Goal: Obtain resource: Download file/media

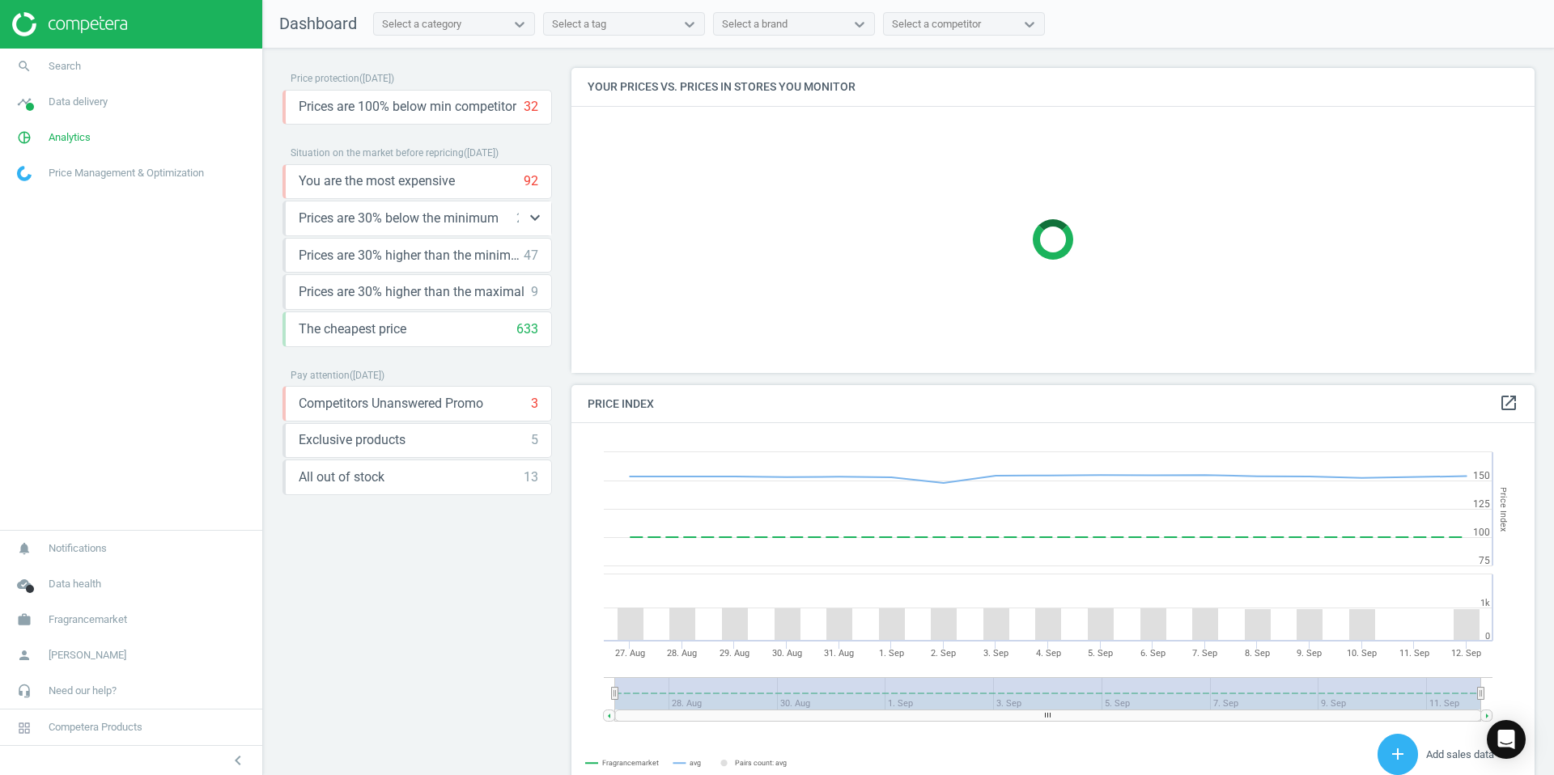
scroll to position [373, 964]
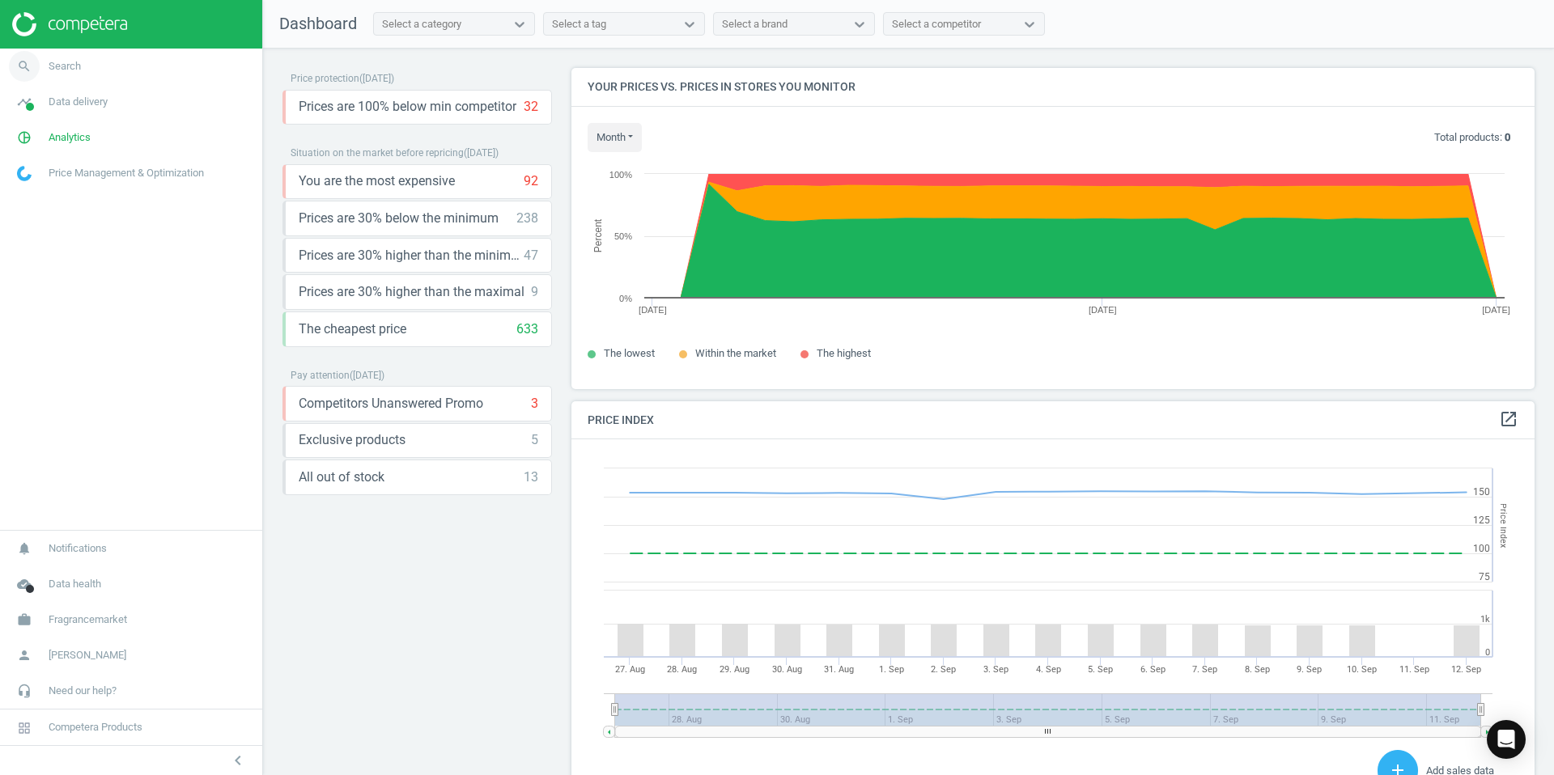
click at [60, 66] on span "Search" at bounding box center [65, 66] width 32 height 15
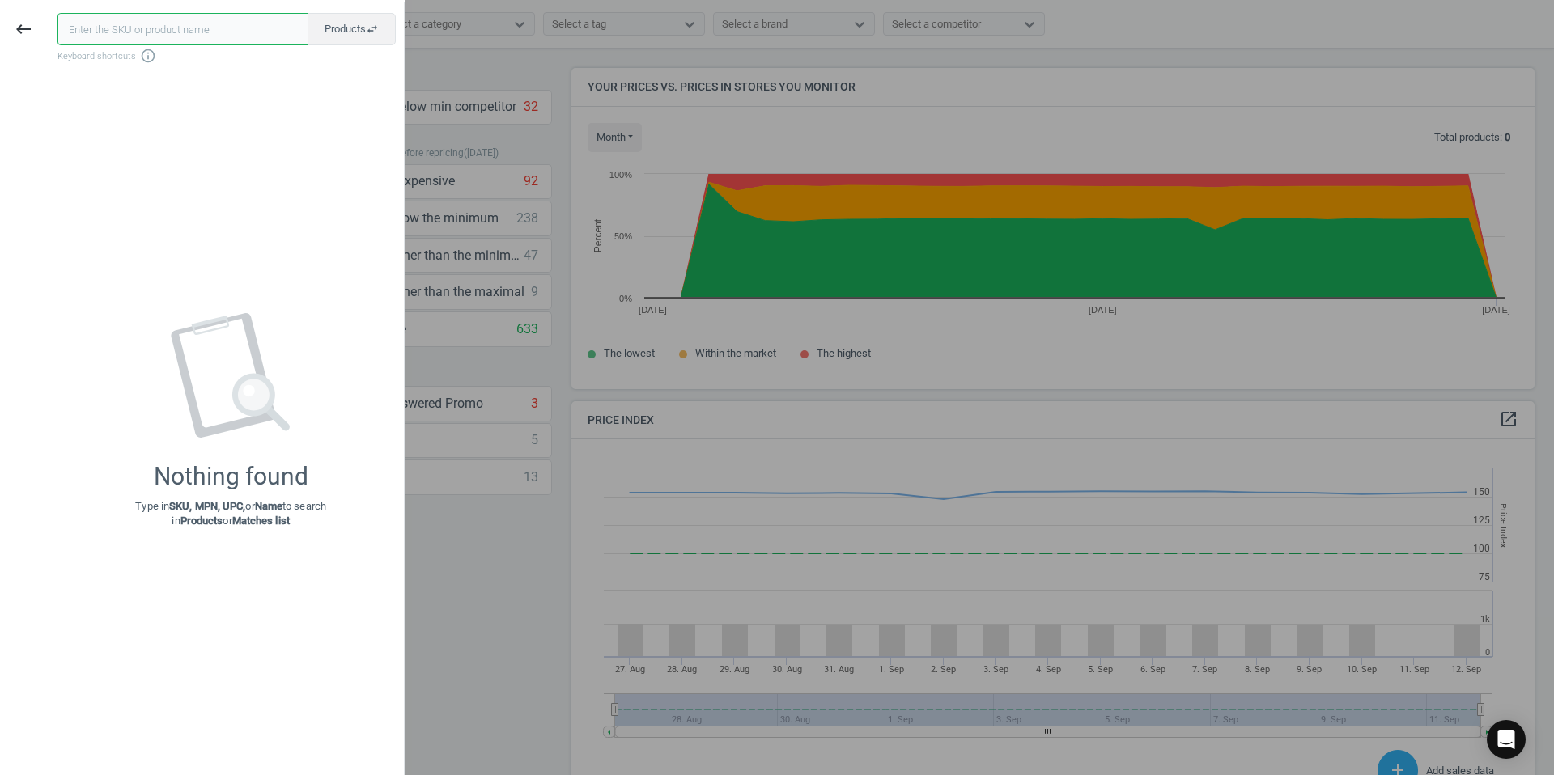
click at [139, 30] on input "text" at bounding box center [182, 29] width 251 height 32
paste input "202034157"
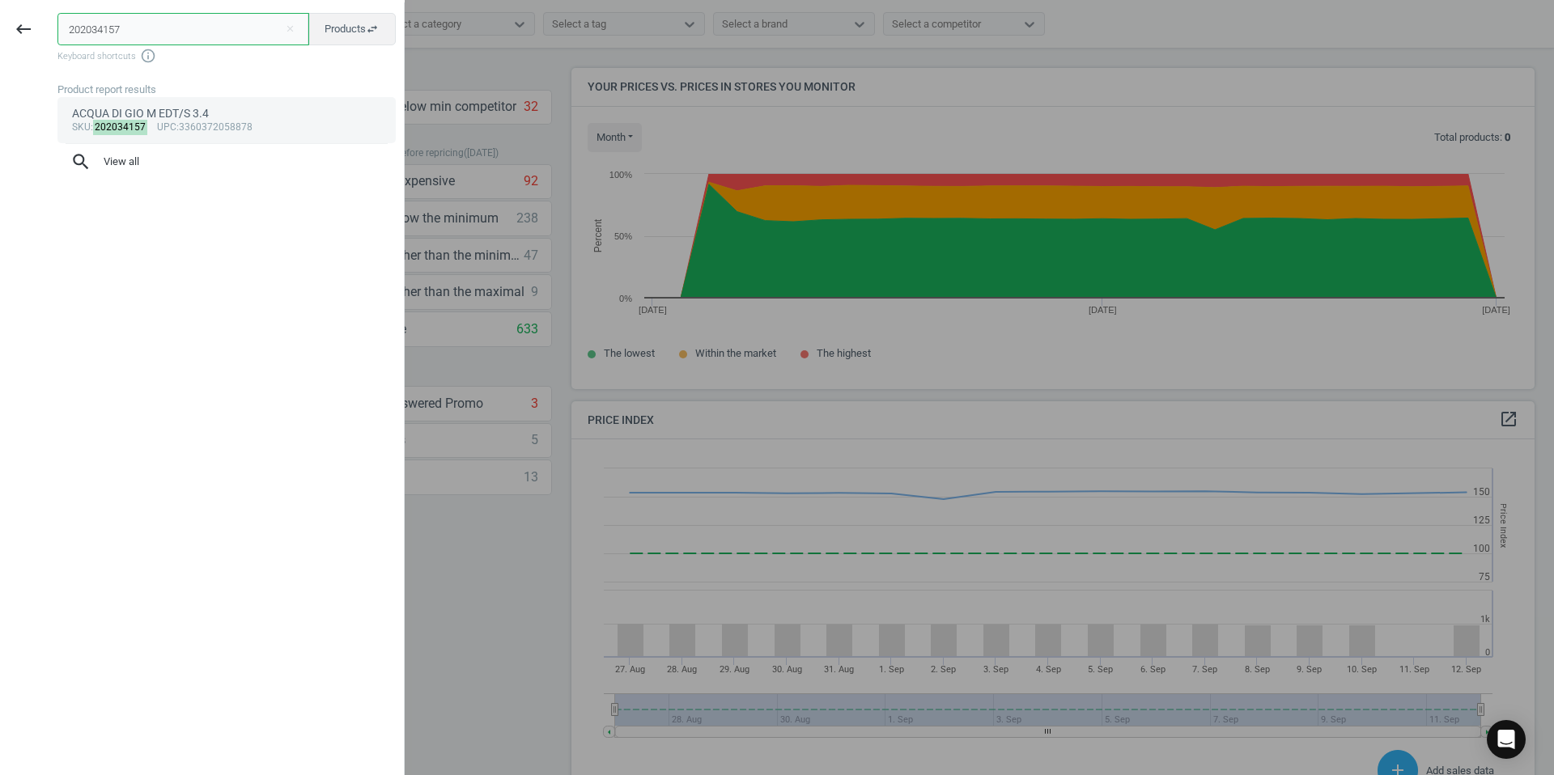
type input "202034157"
drag, startPoint x: 166, startPoint y: 113, endPoint x: 188, endPoint y: 121, distance: 23.6
click at [166, 113] on div "ACQUA DI GIO M EDT/S 3.4" at bounding box center [227, 113] width 310 height 15
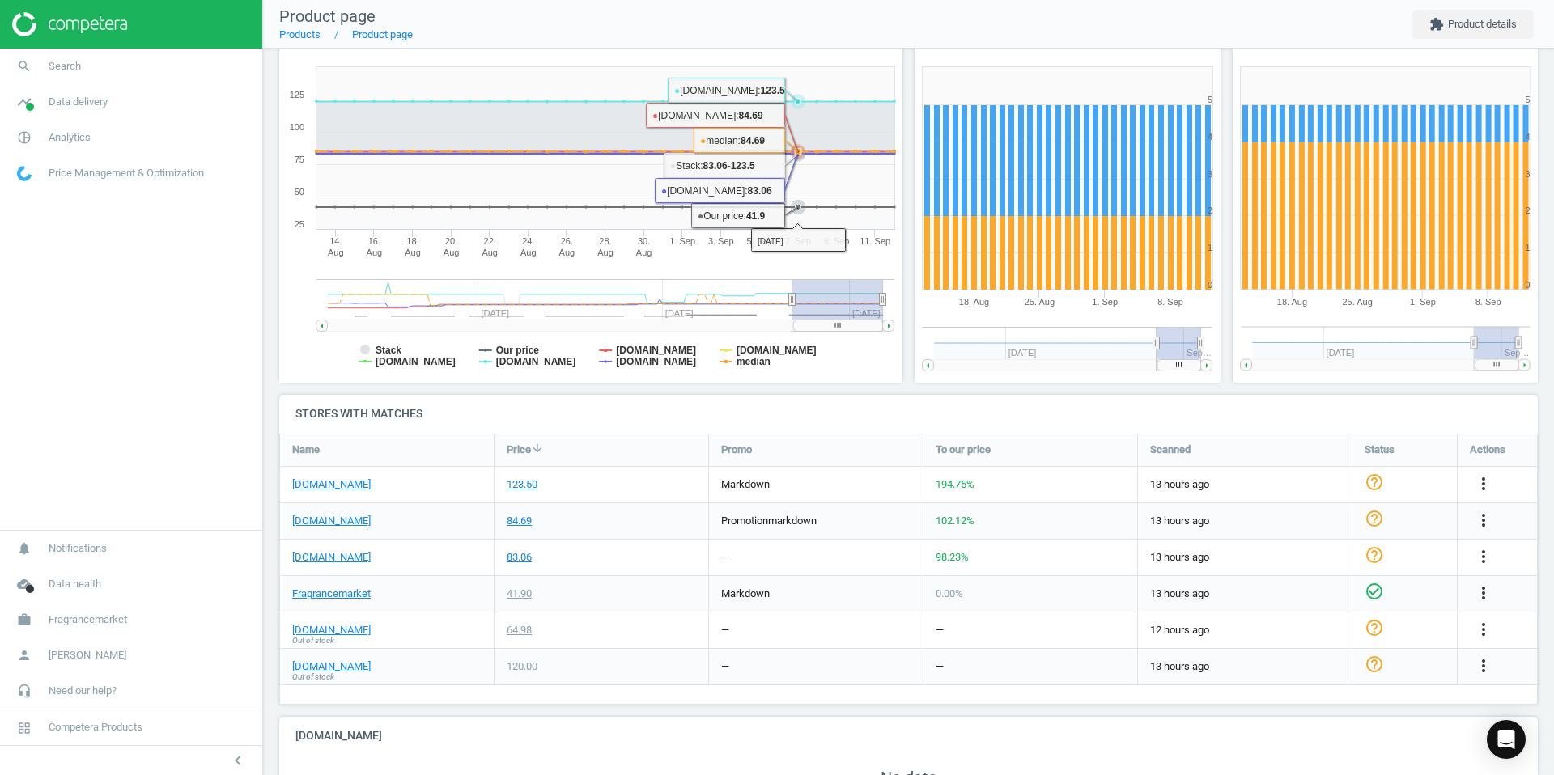
scroll to position [203, 0]
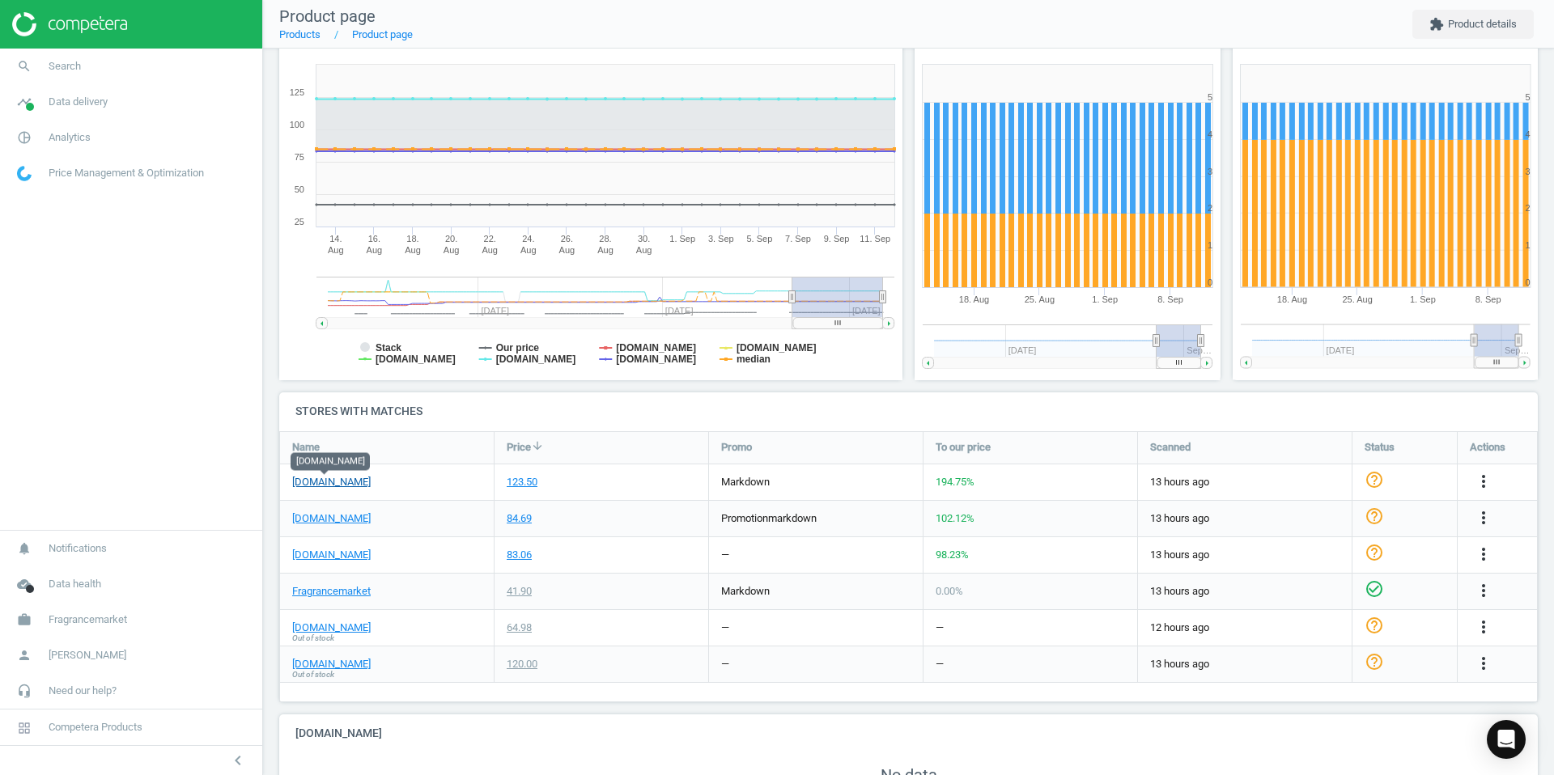
click at [325, 480] on link "[DOMAIN_NAME]" at bounding box center [331, 482] width 79 height 15
click at [1485, 478] on icon "more_vert" at bounding box center [1483, 481] width 19 height 19
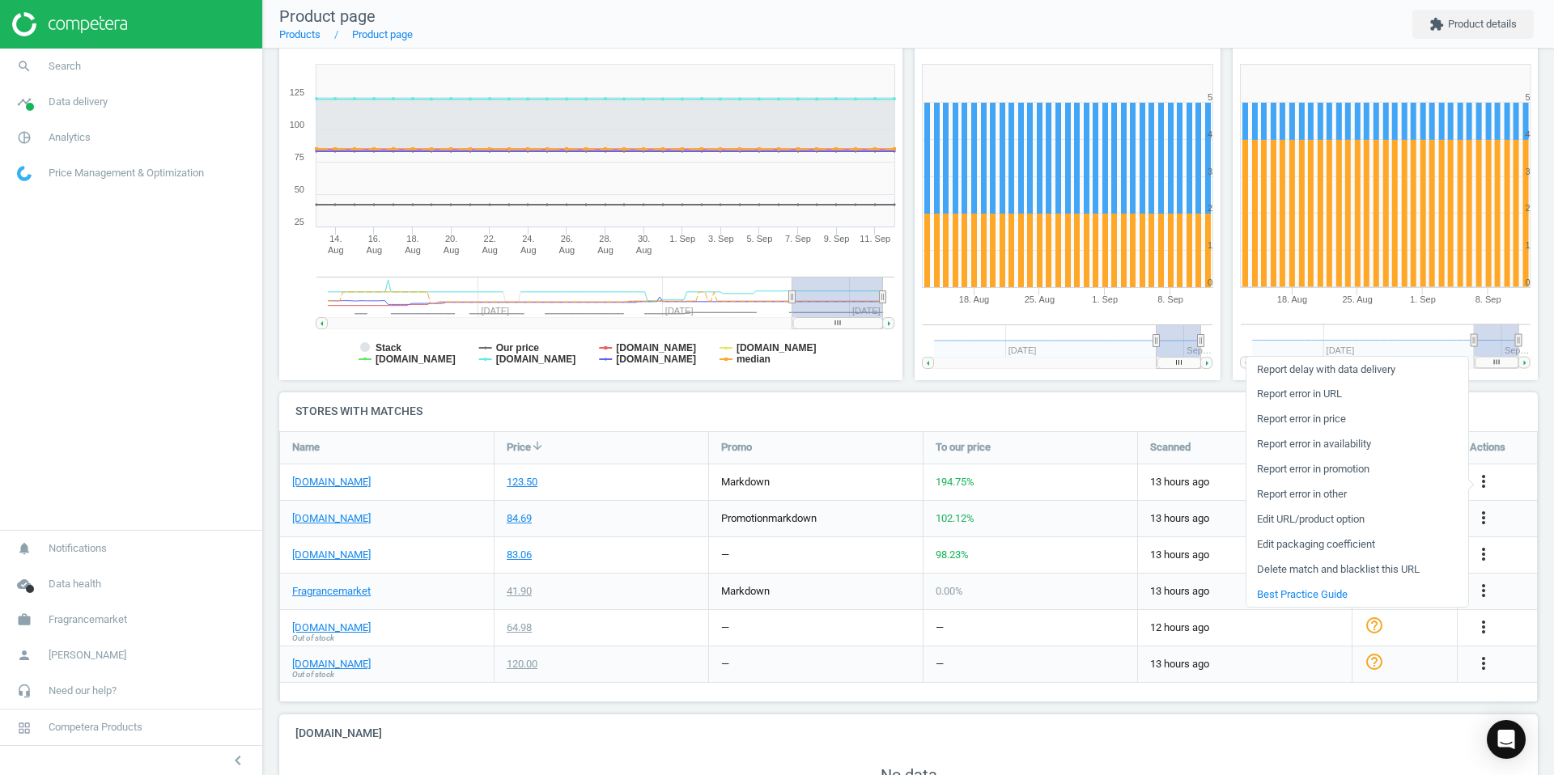
click at [1307, 419] on link "Report error in price" at bounding box center [1358, 419] width 222 height 25
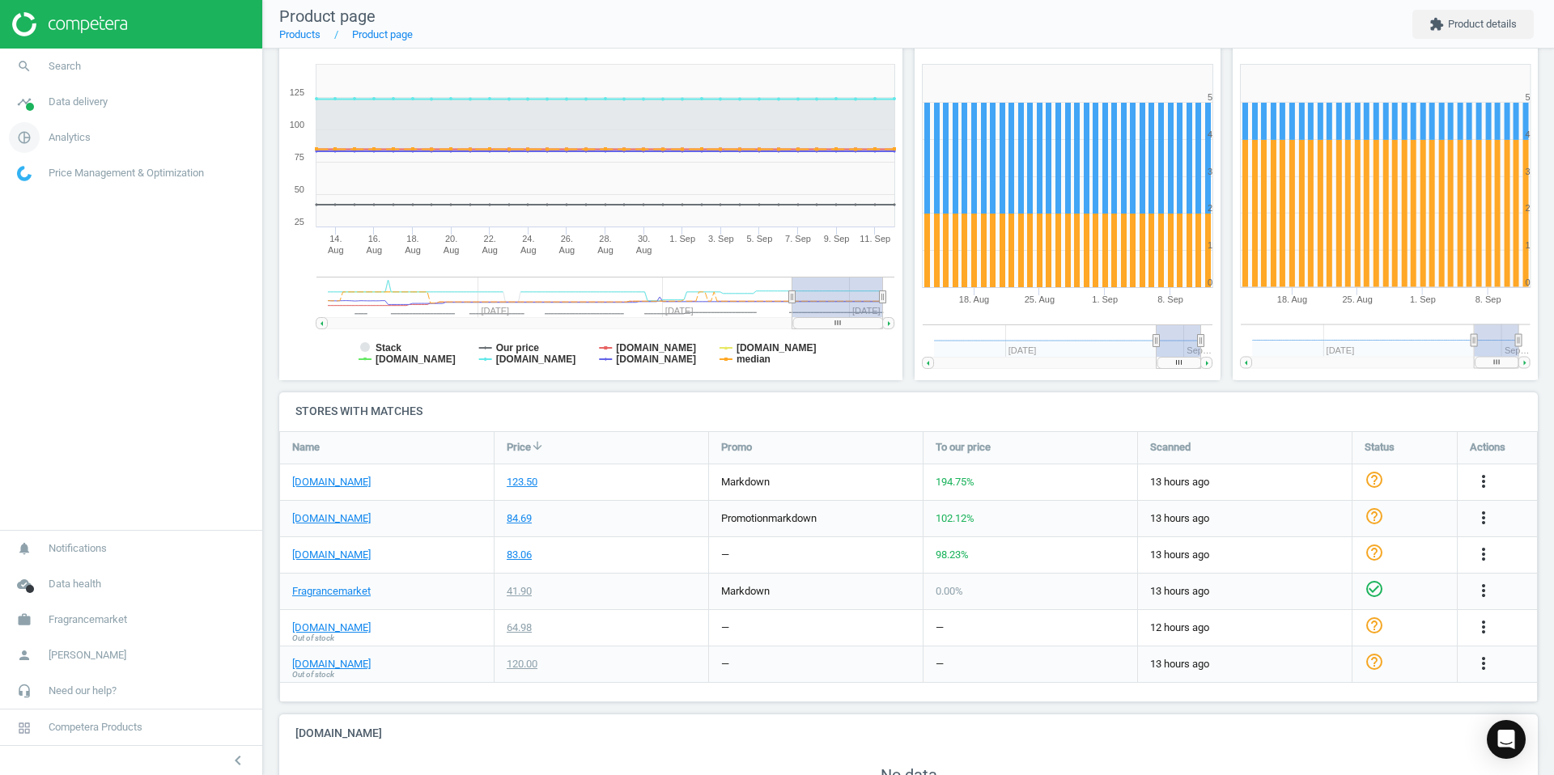
click at [79, 139] on span "Analytics" at bounding box center [70, 137] width 42 height 15
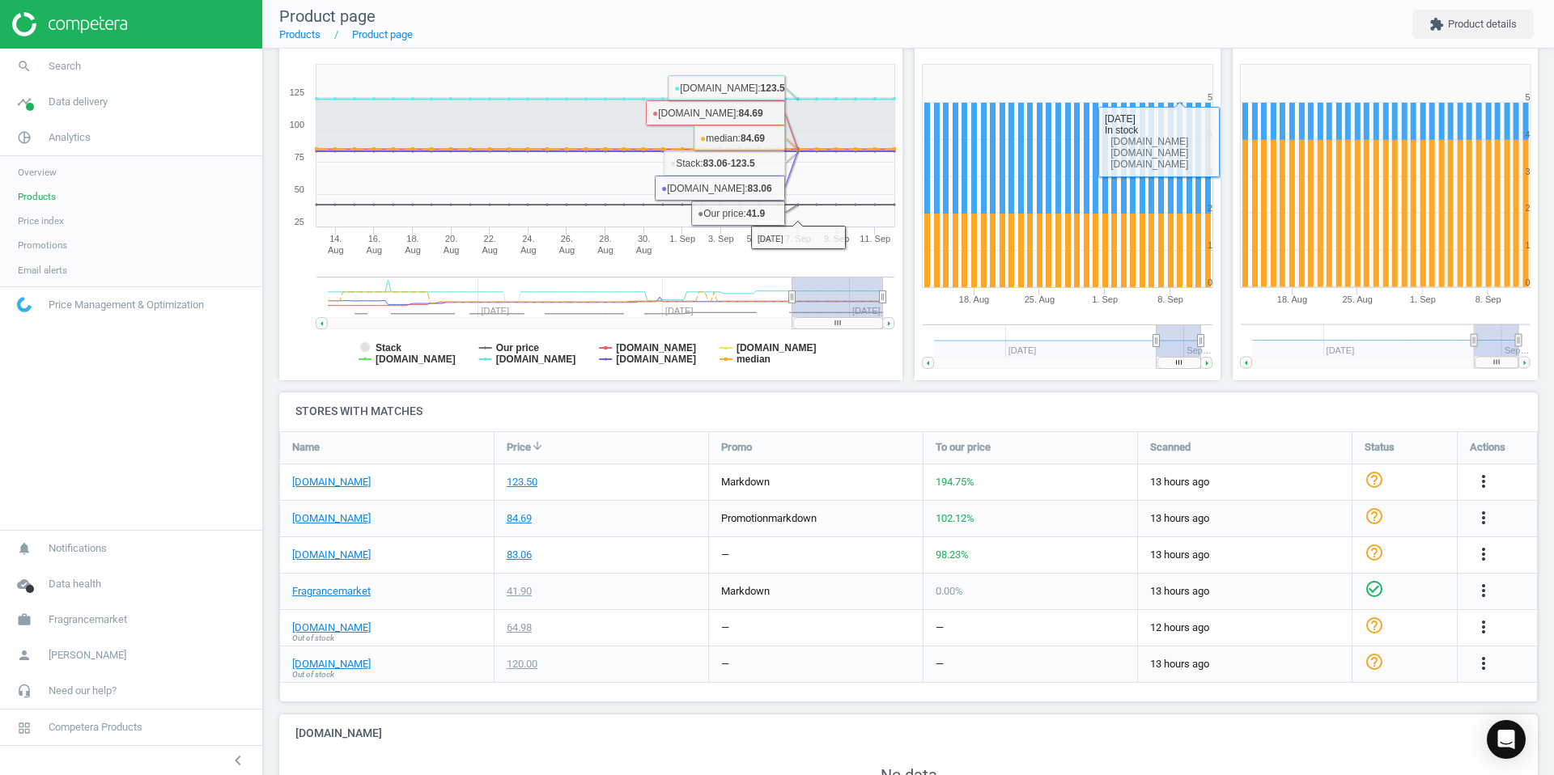
click at [1126, 27] on nav "Product page Products Product page extension Product details" at bounding box center [908, 24] width 1291 height 49
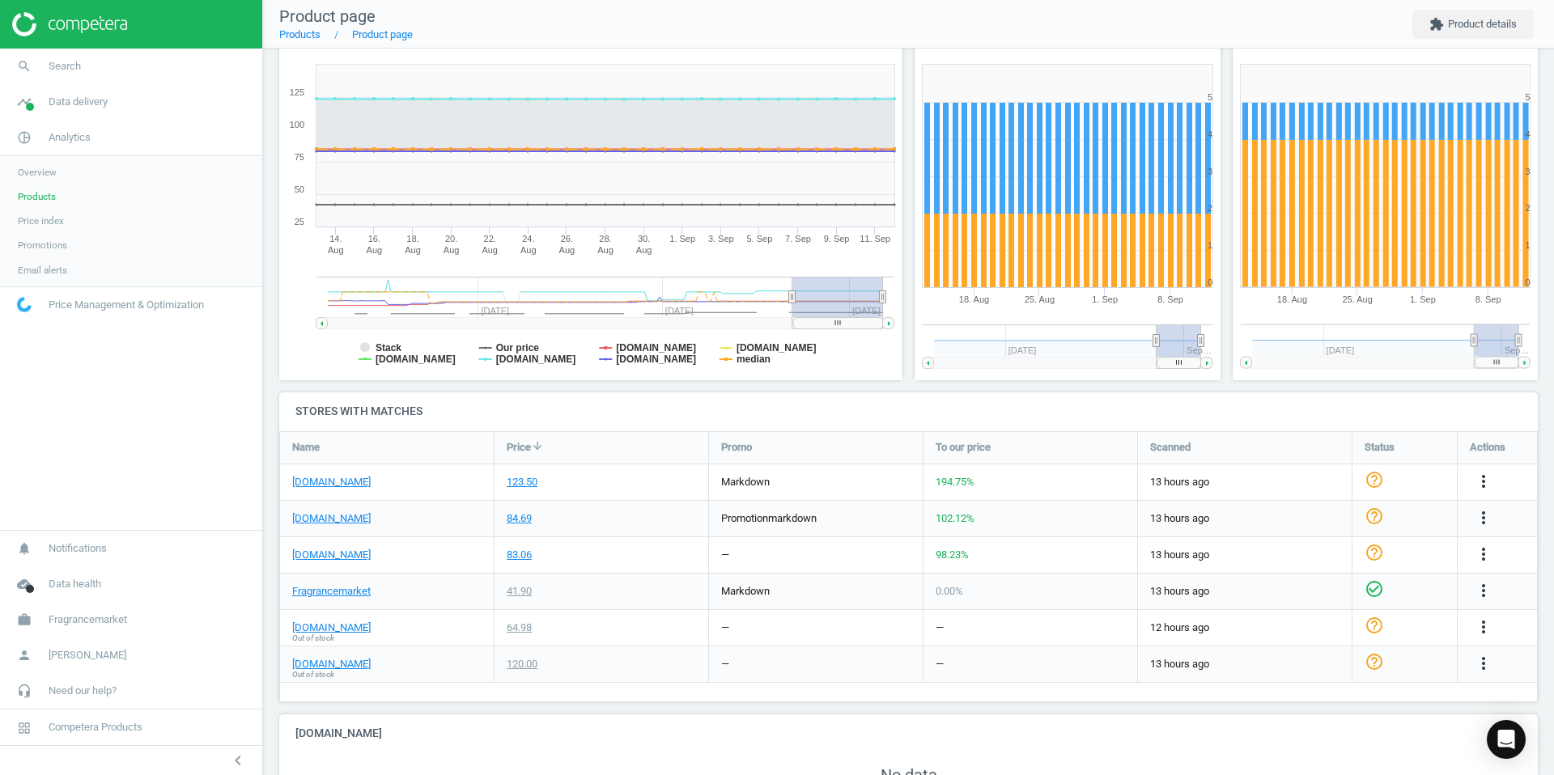
click at [23, 23] on img at bounding box center [69, 24] width 115 height 24
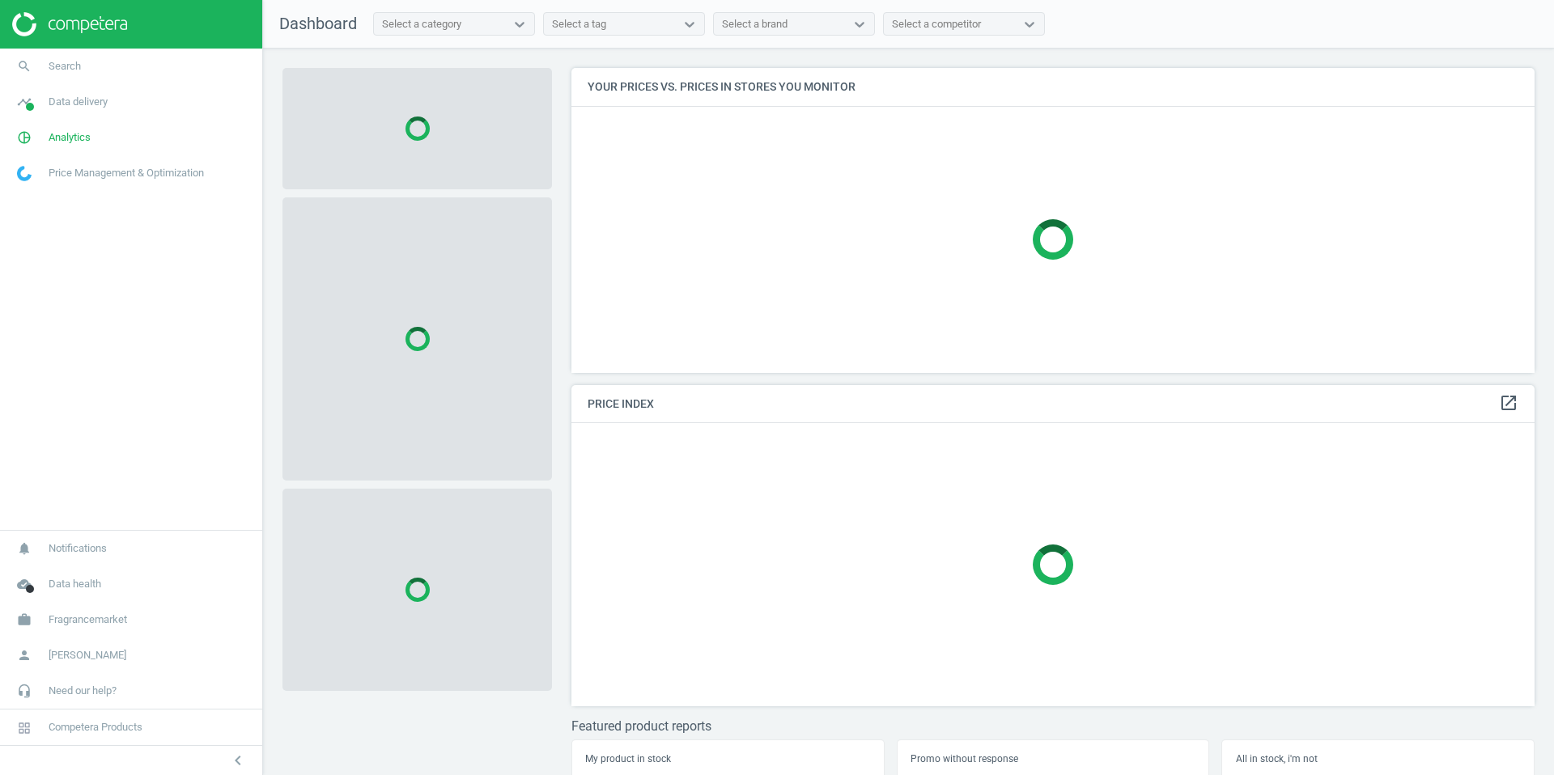
scroll to position [306, 964]
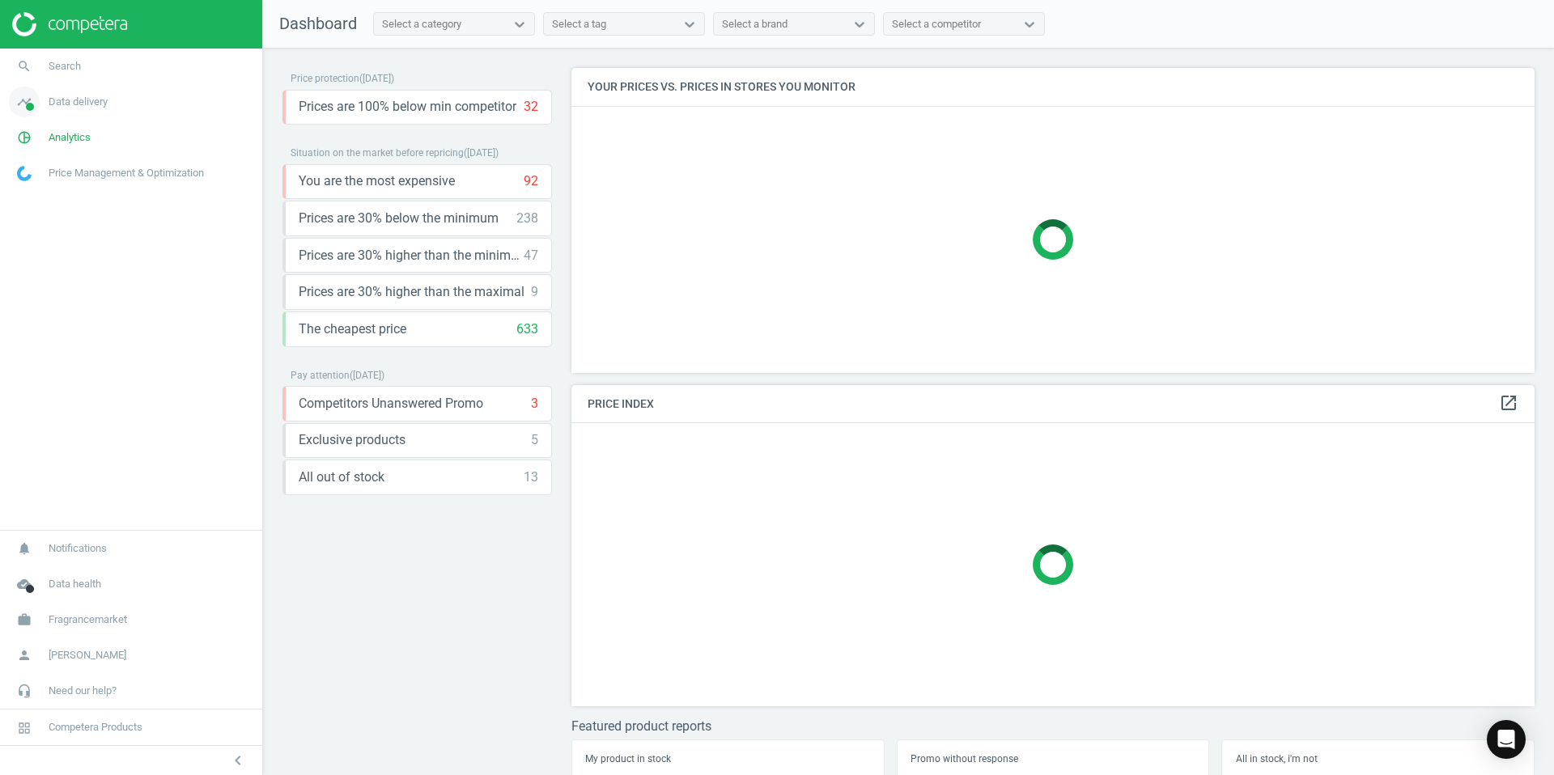
click at [70, 108] on span "Data delivery" at bounding box center [78, 102] width 59 height 15
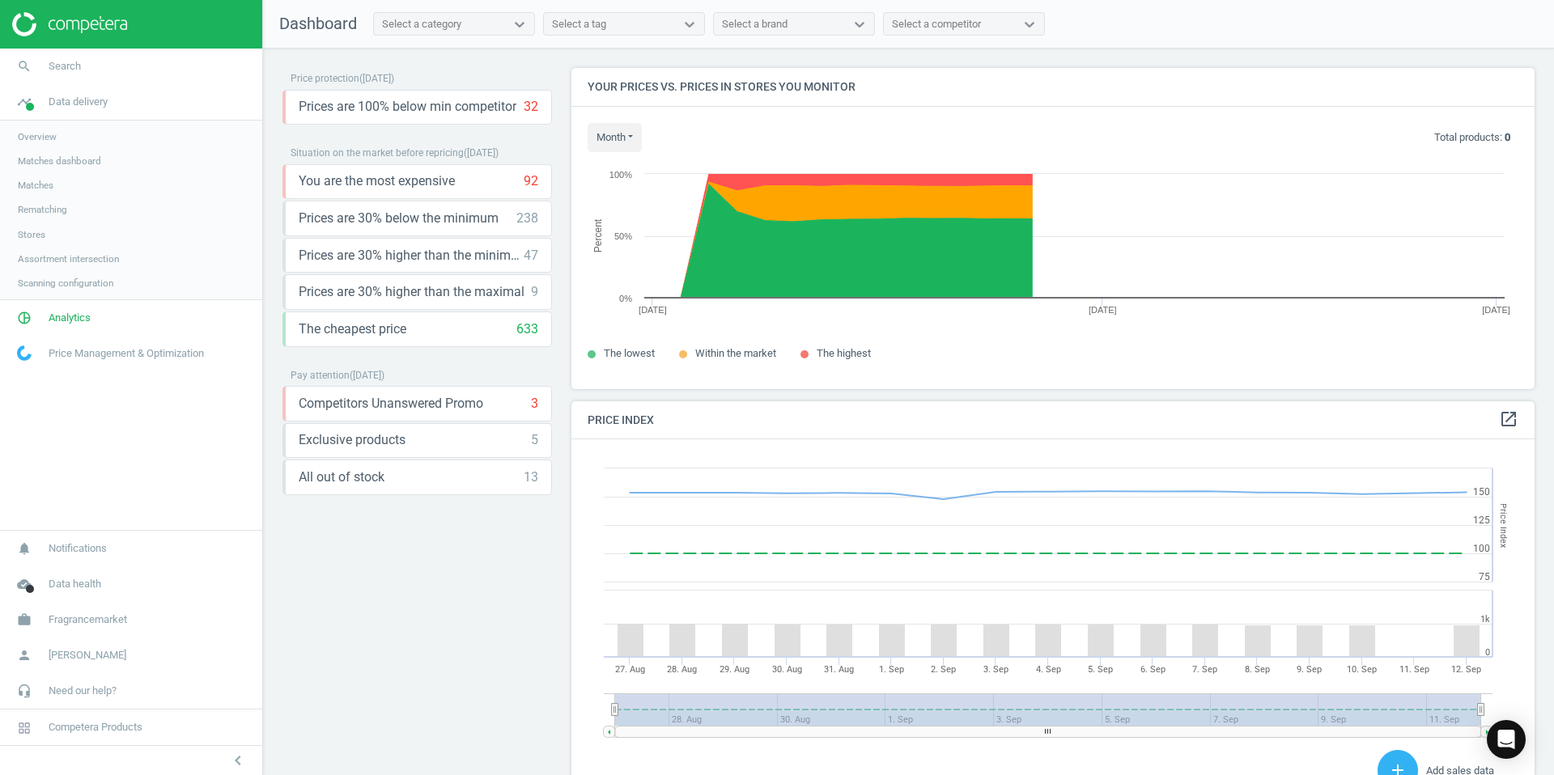
scroll to position [373, 964]
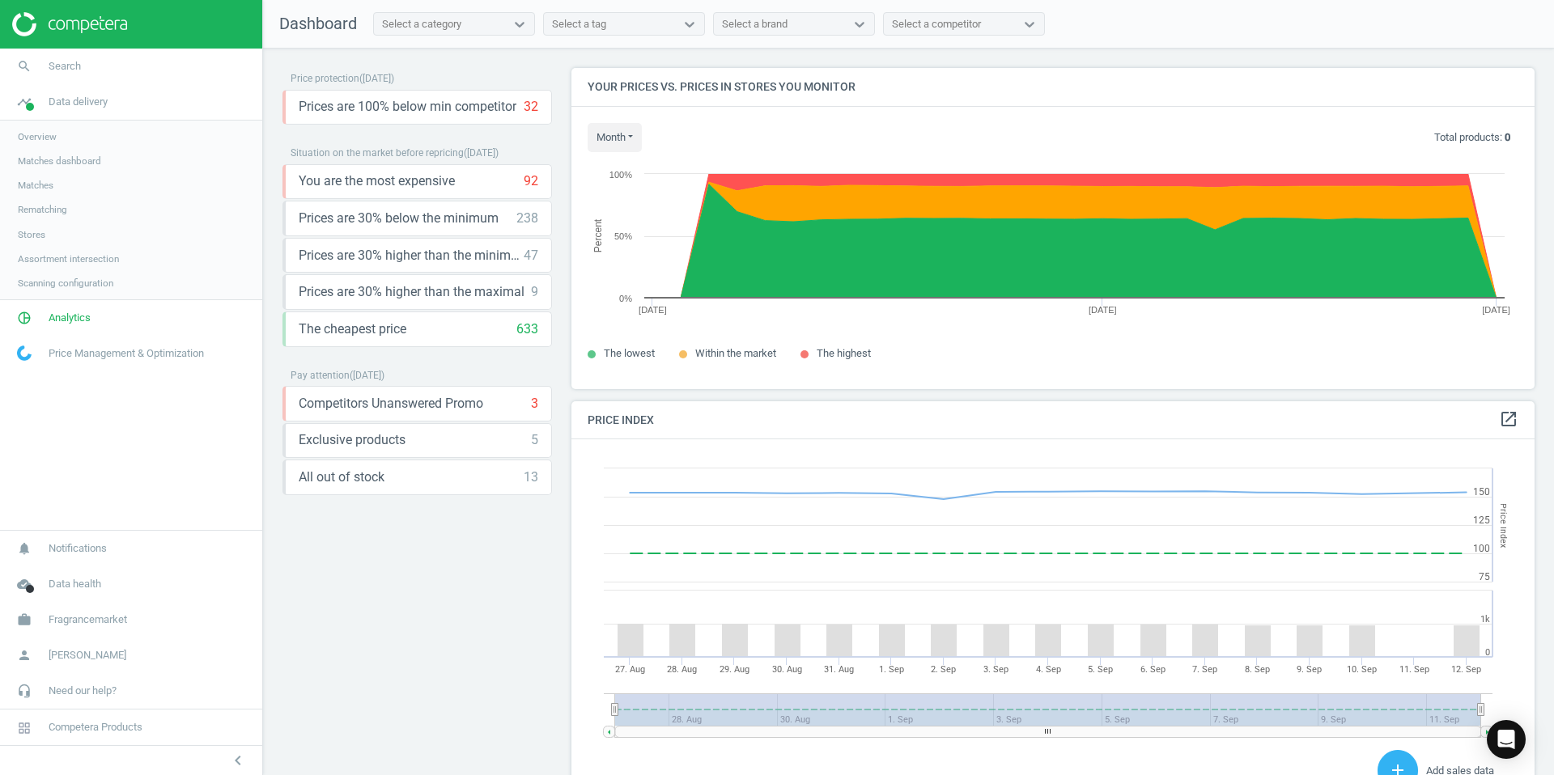
click at [49, 142] on span "Overview" at bounding box center [37, 136] width 39 height 13
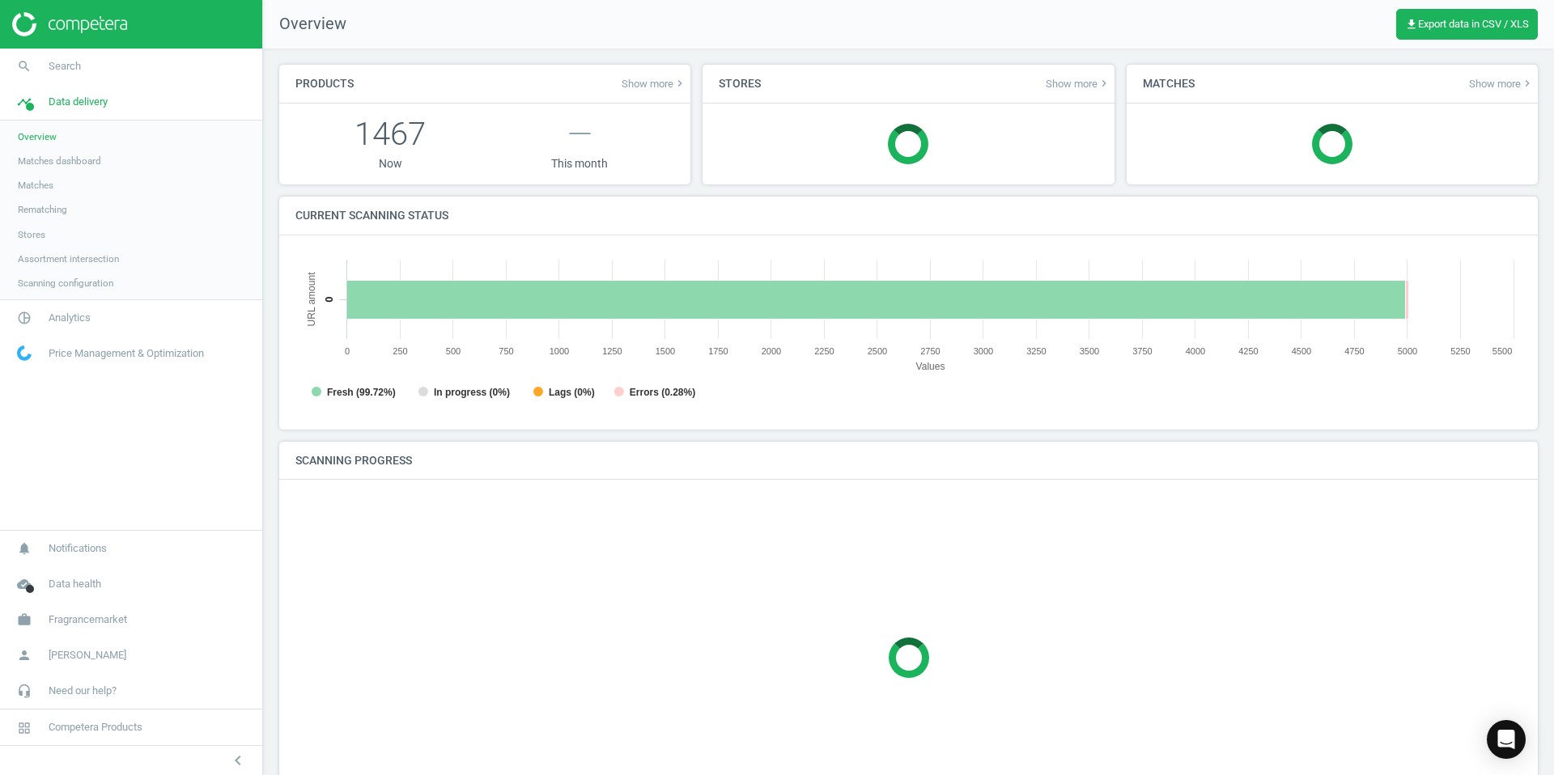
scroll to position [325, 1227]
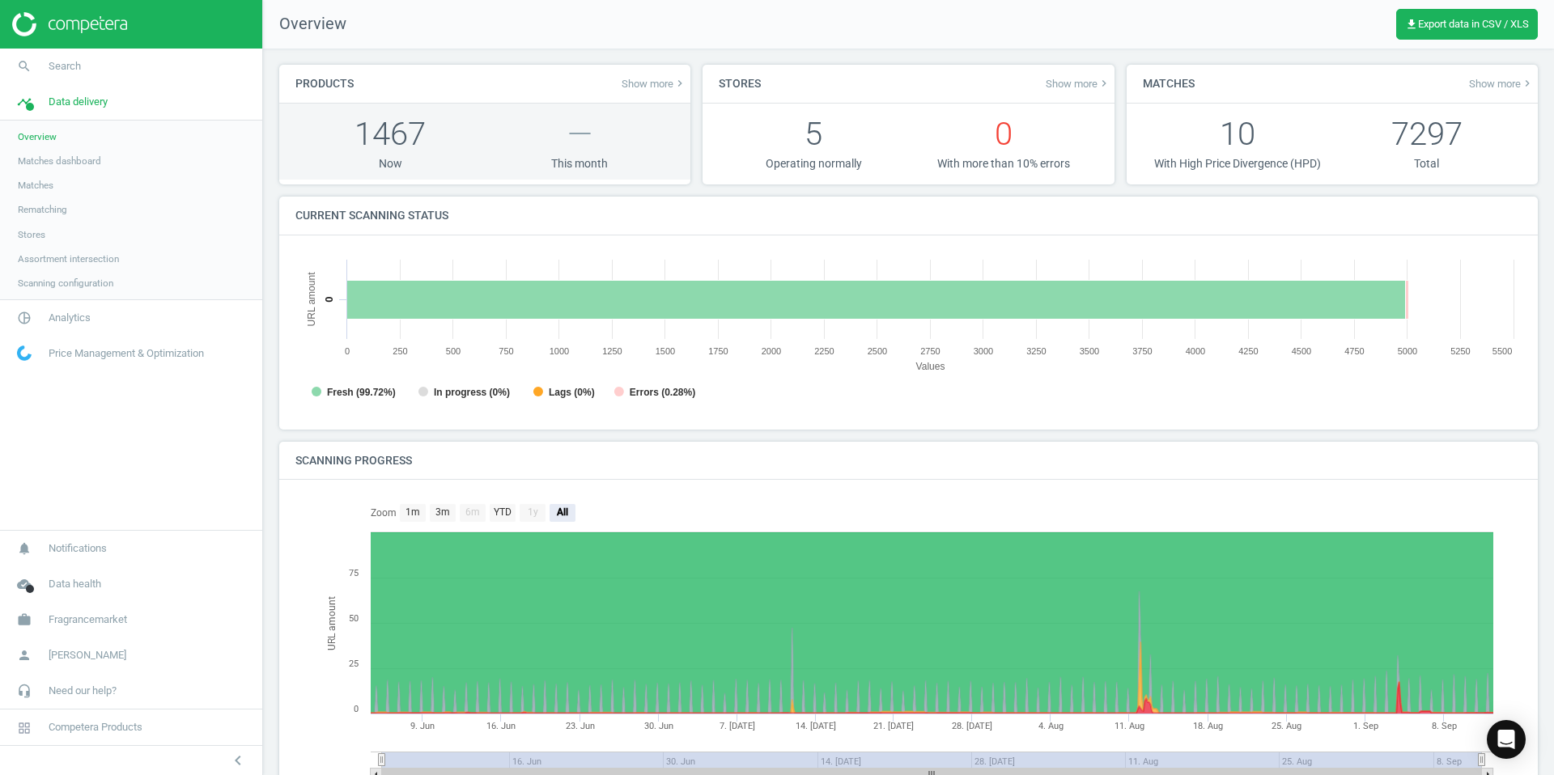
click at [380, 142] on p "1467" at bounding box center [389, 134] width 189 height 45
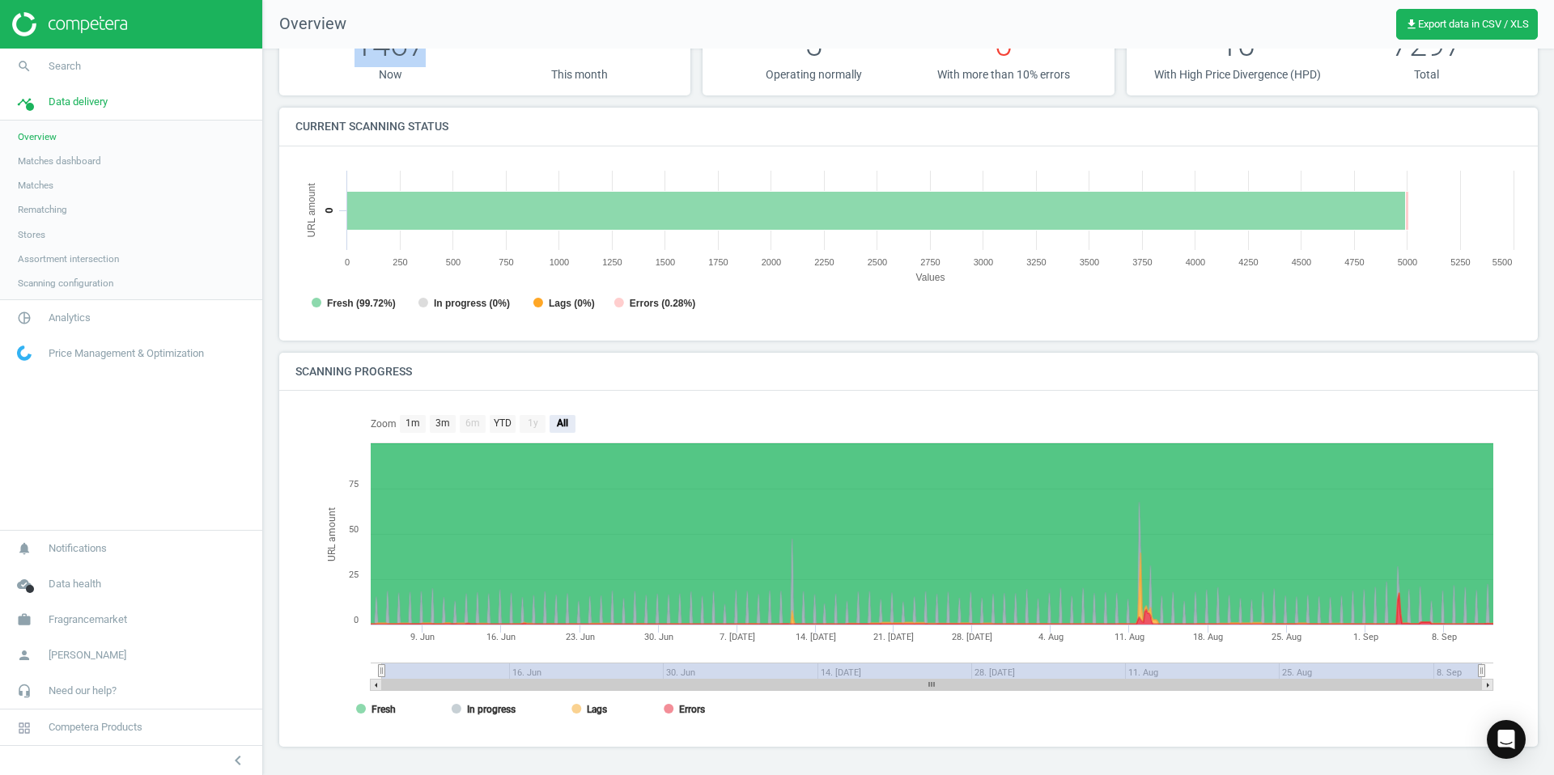
scroll to position [0, 0]
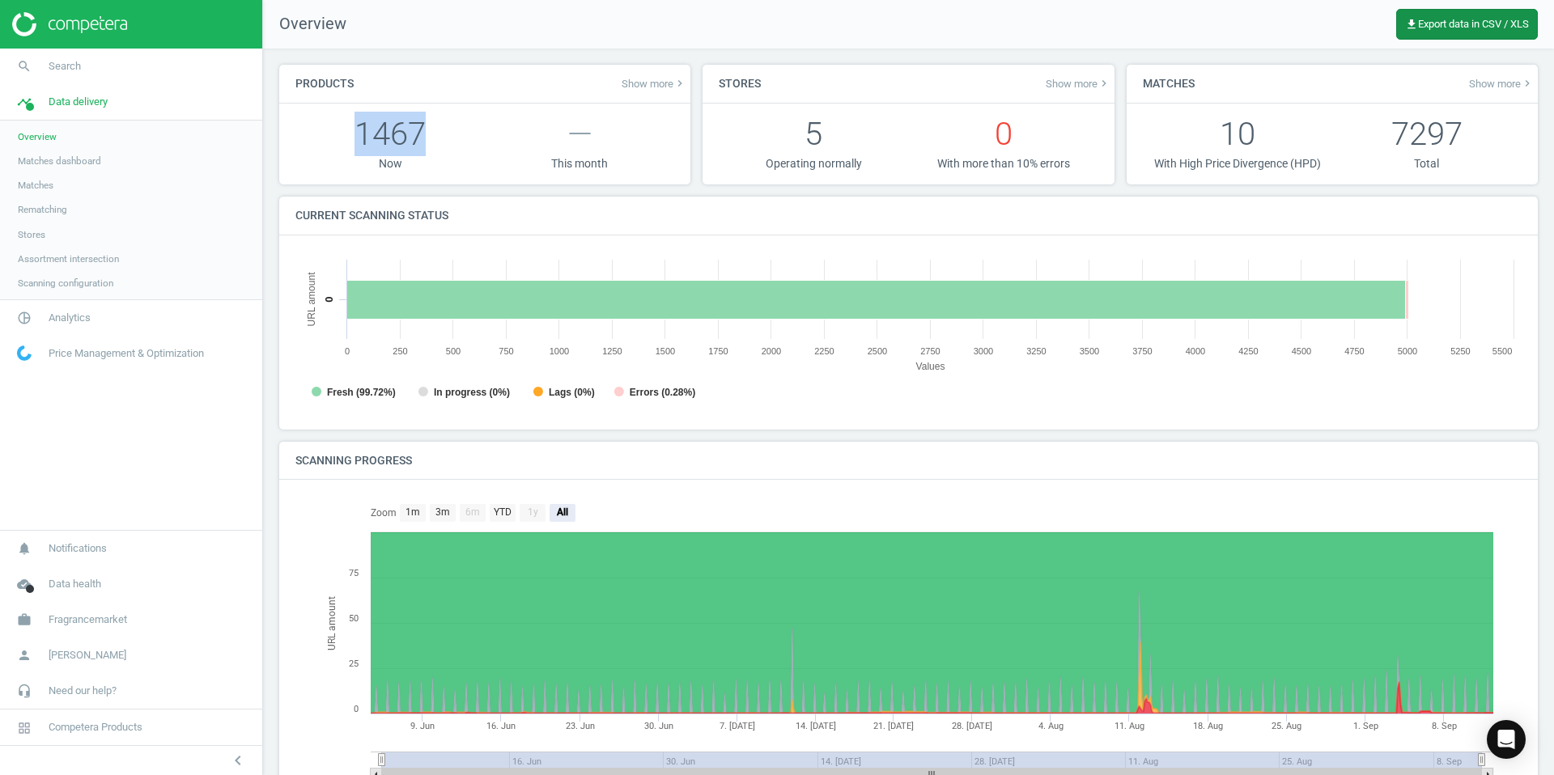
click at [1447, 28] on span "get_app Export data in CSV / XLS" at bounding box center [1467, 24] width 124 height 13
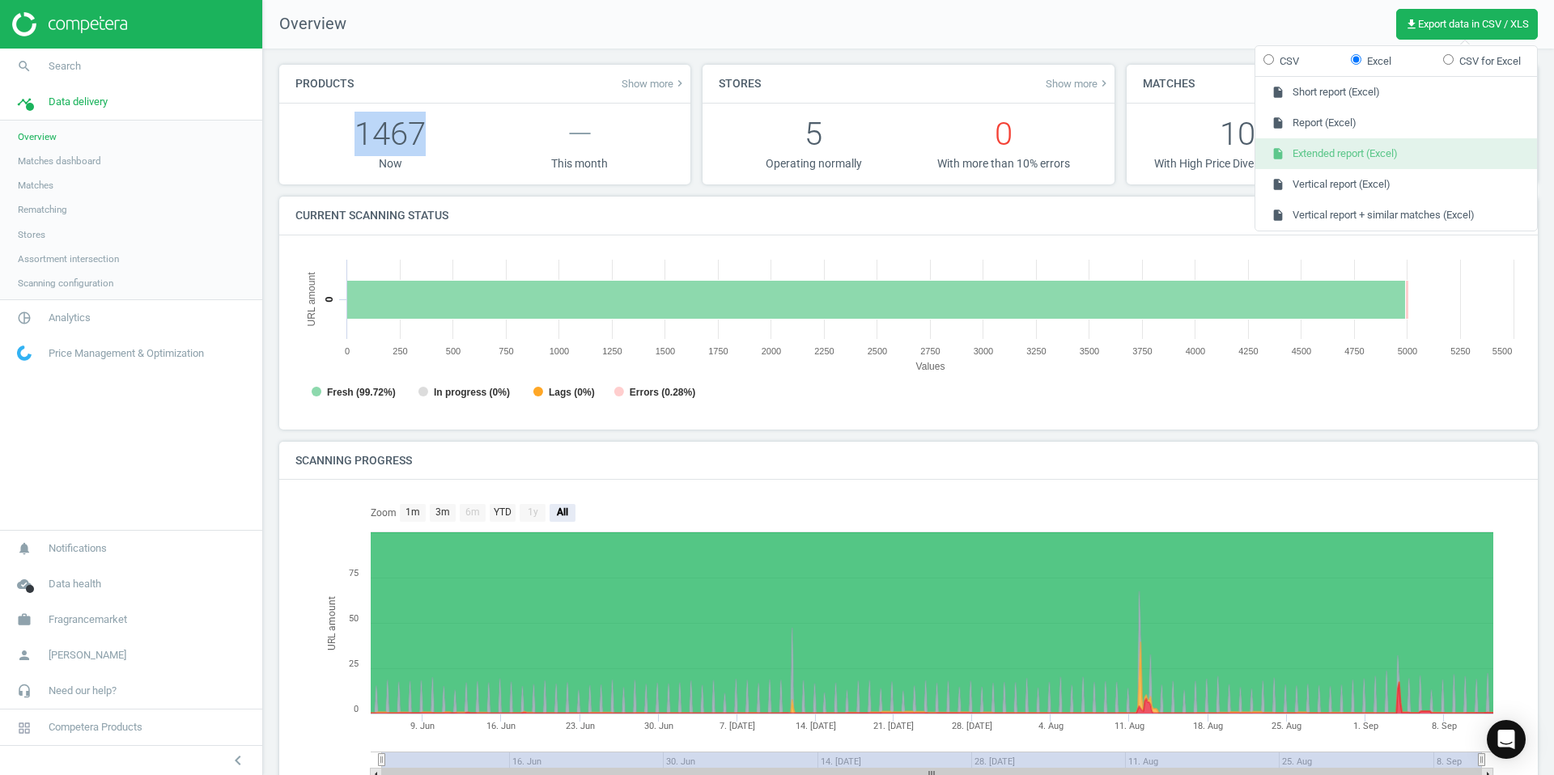
click at [1359, 153] on button "insert_drive_file Extended report (Excel)" at bounding box center [1396, 153] width 282 height 31
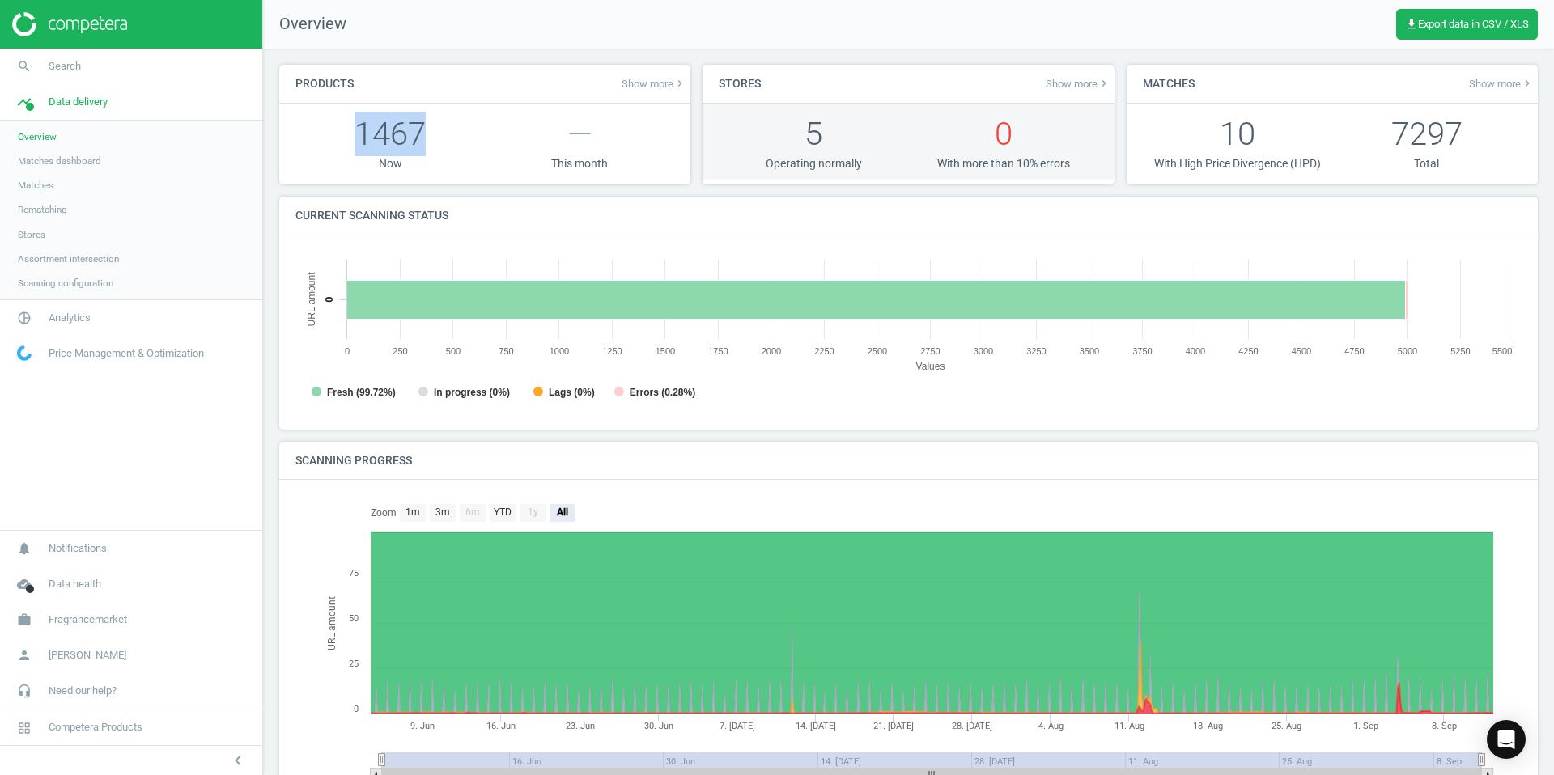
scroll to position [325, 1227]
